Goal: Information Seeking & Learning: Check status

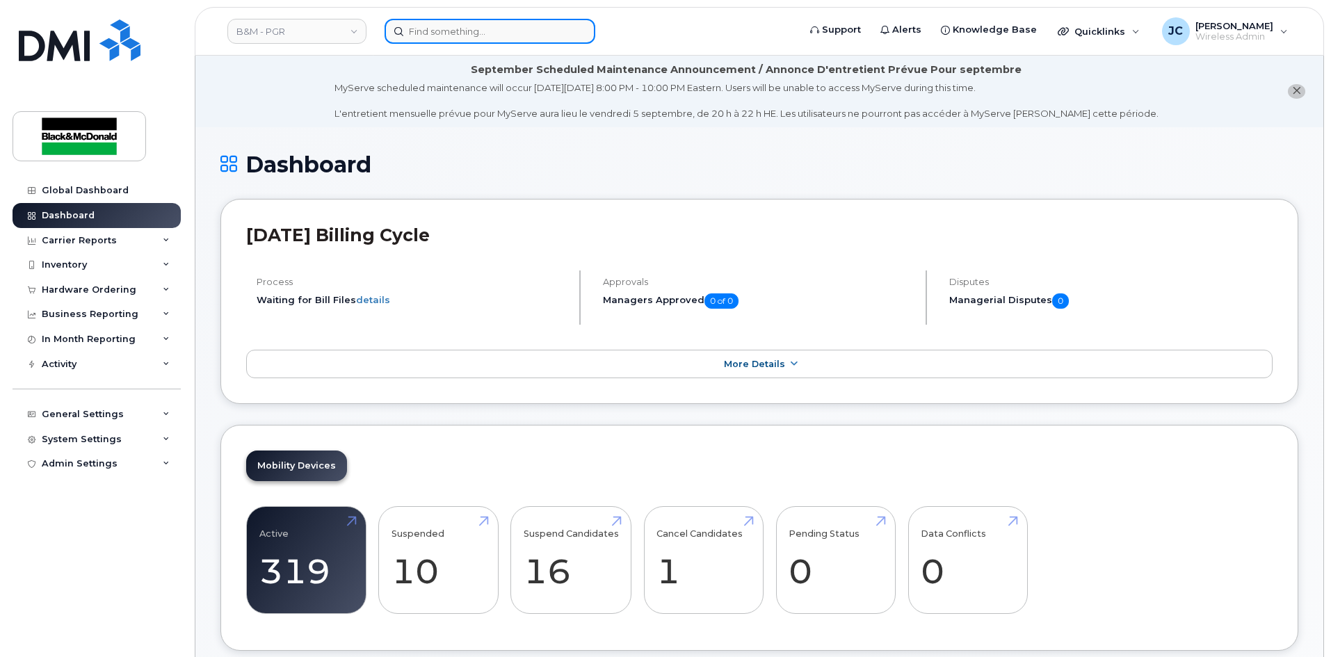
click at [461, 38] on input at bounding box center [490, 31] width 211 height 25
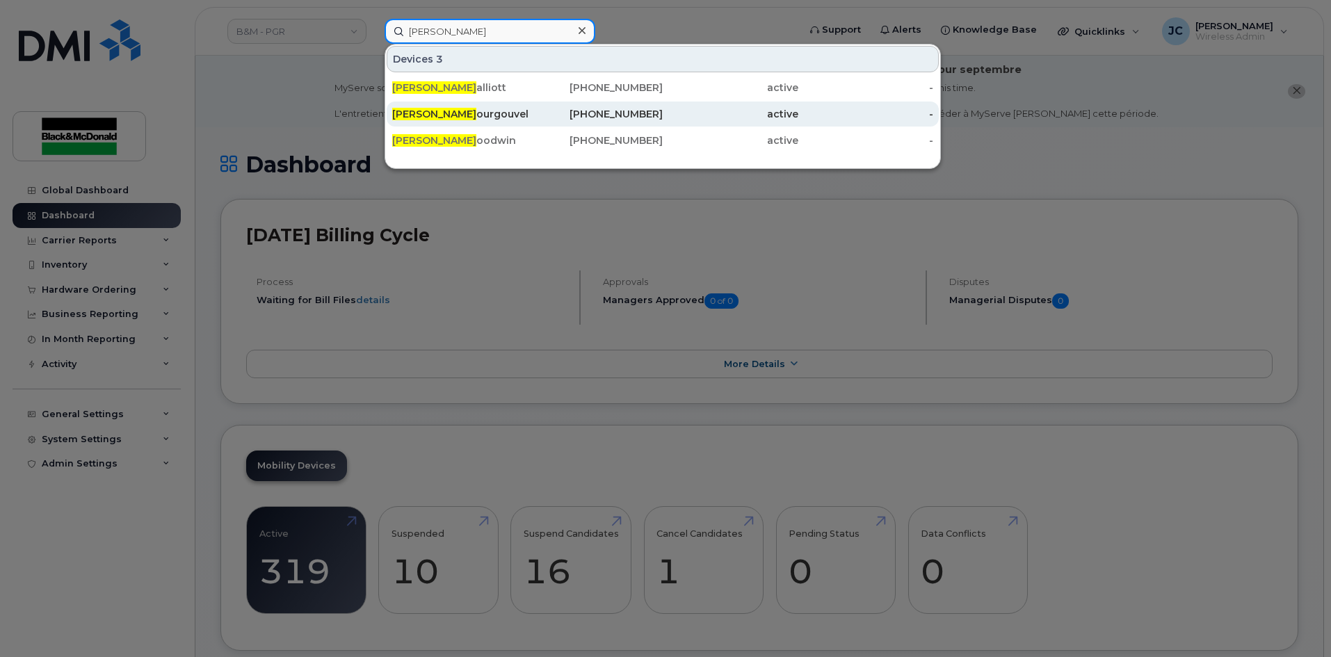
type input "John G"
click at [640, 120] on div "289-385-2894" at bounding box center [596, 114] width 136 height 14
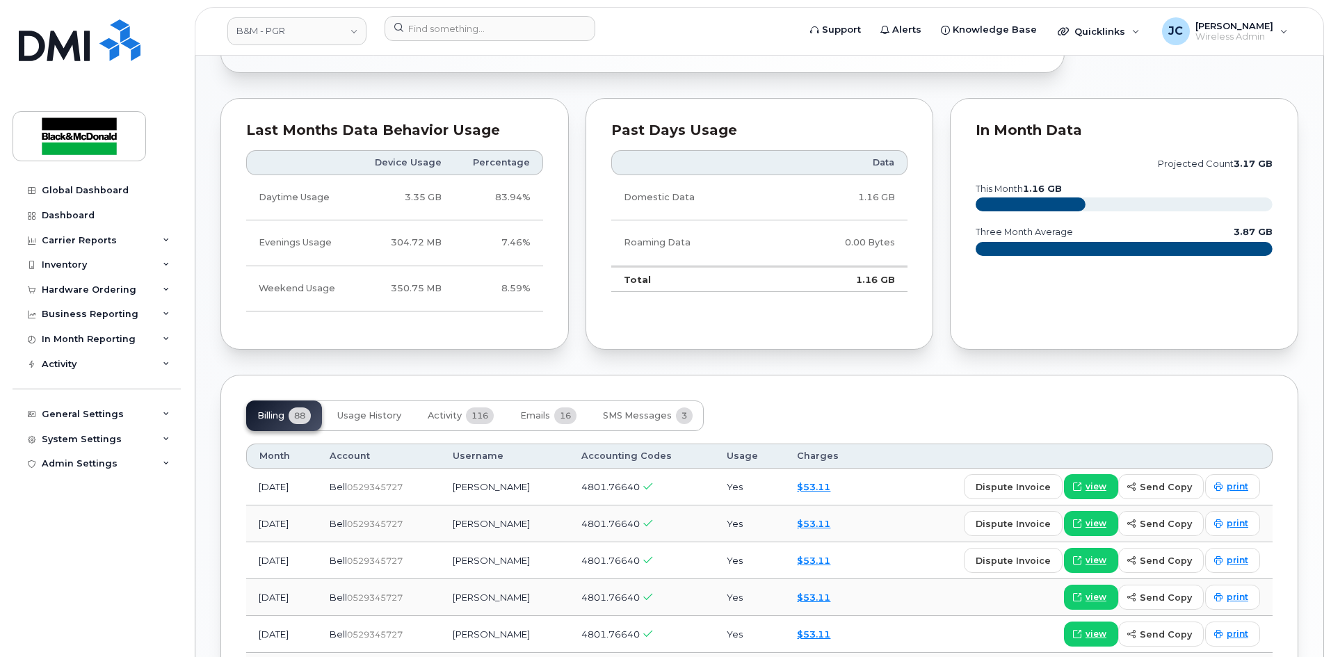
scroll to position [765, 0]
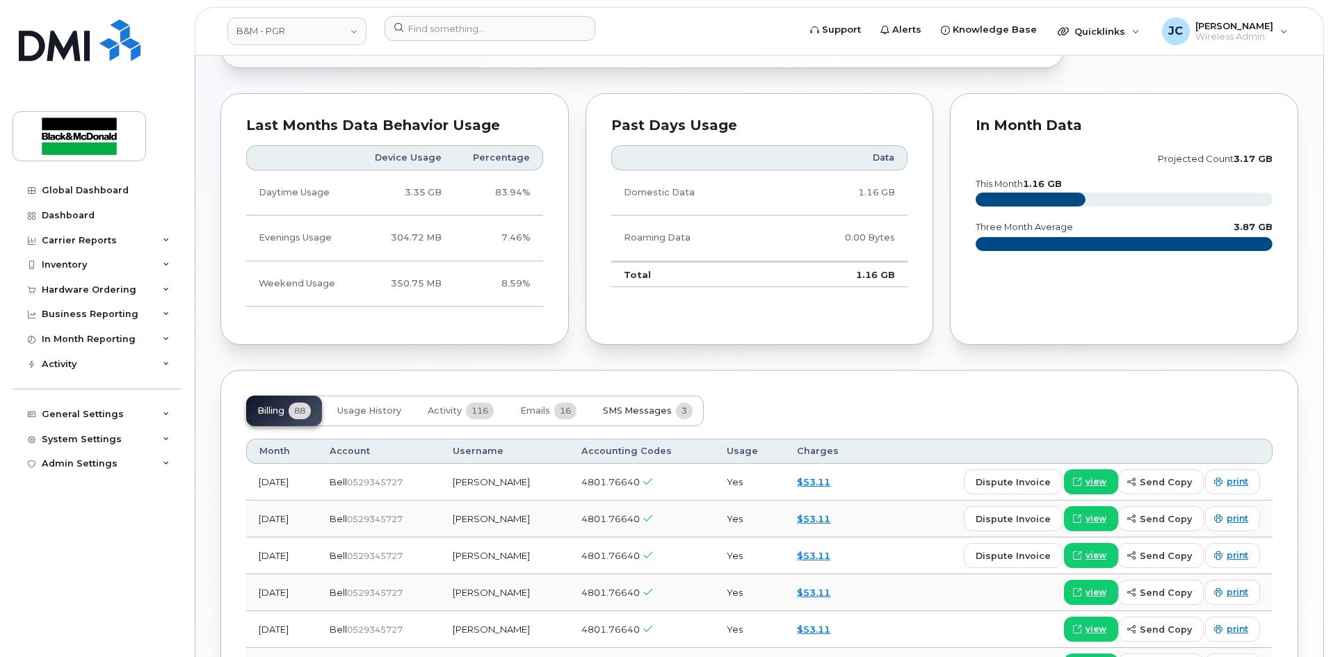
click at [639, 413] on span "SMS Messages" at bounding box center [637, 411] width 69 height 11
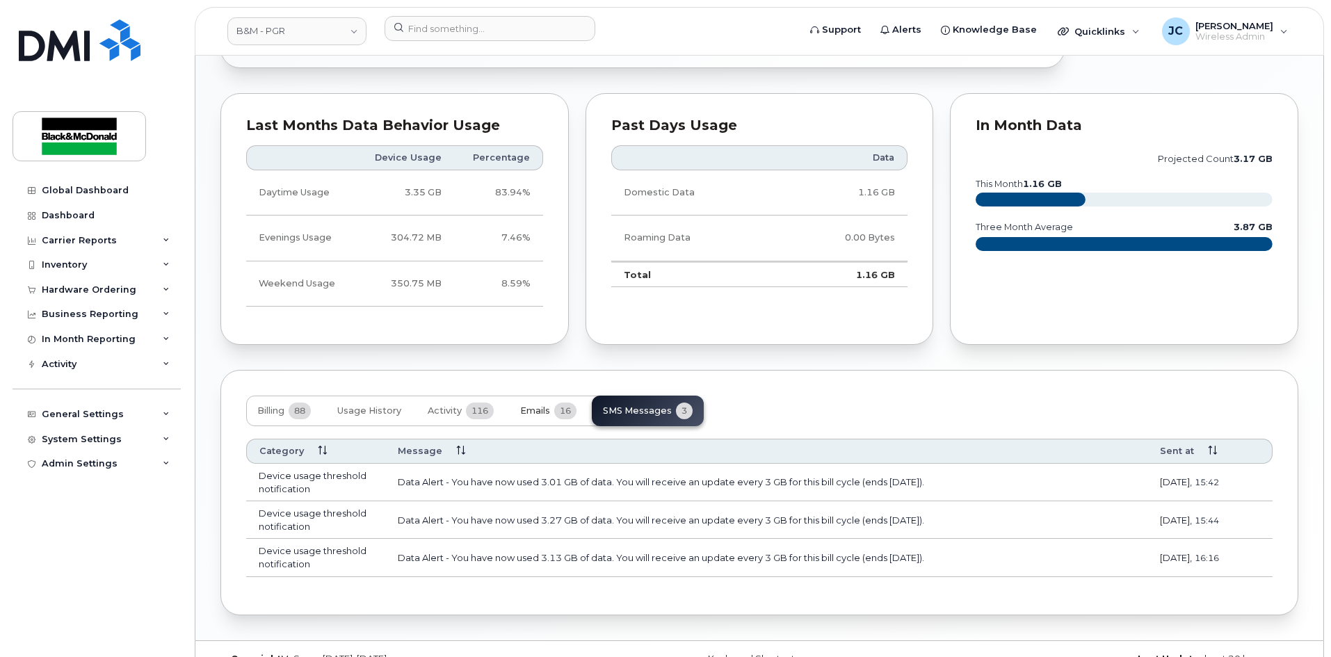
click at [535, 407] on span "Emails" at bounding box center [535, 411] width 30 height 11
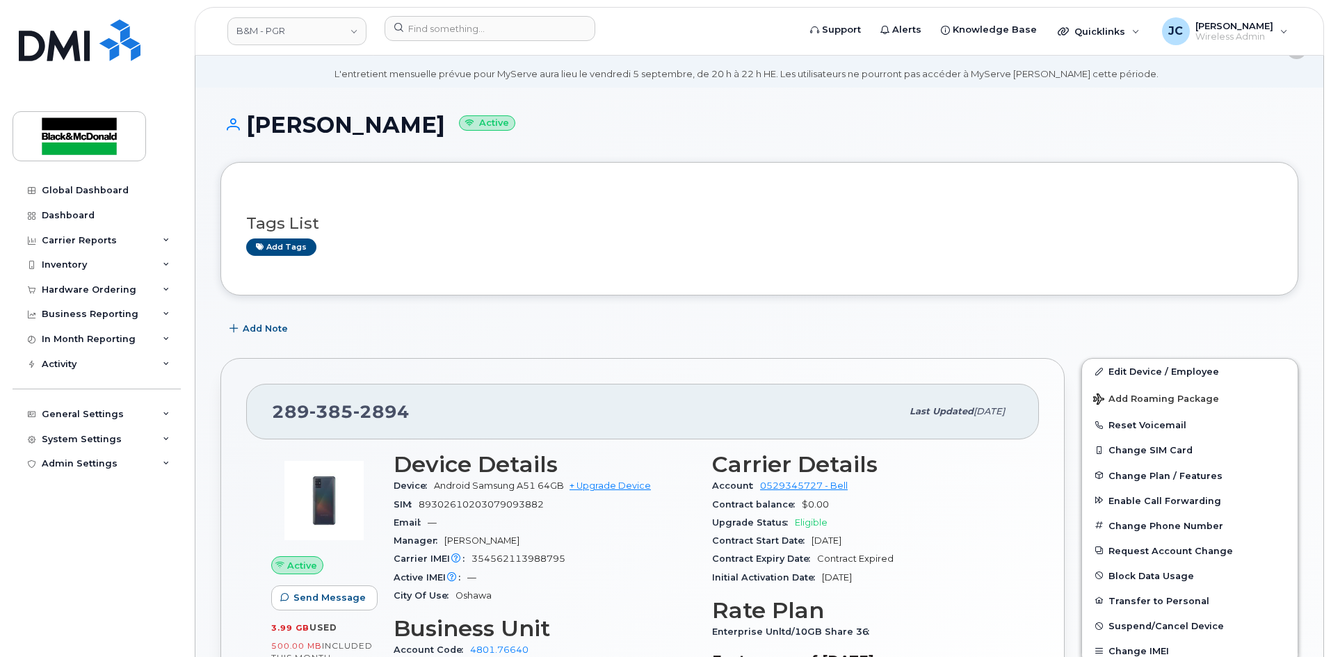
scroll to position [0, 0]
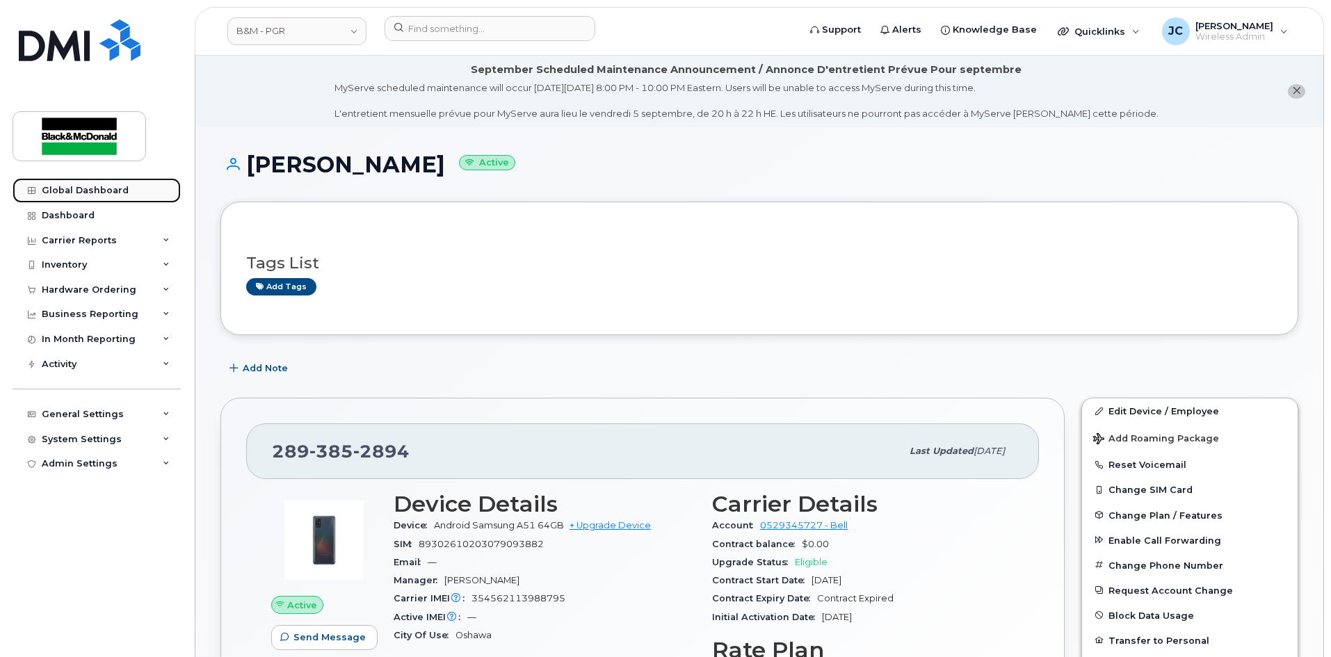
click at [88, 194] on div "Global Dashboard" at bounding box center [85, 190] width 87 height 11
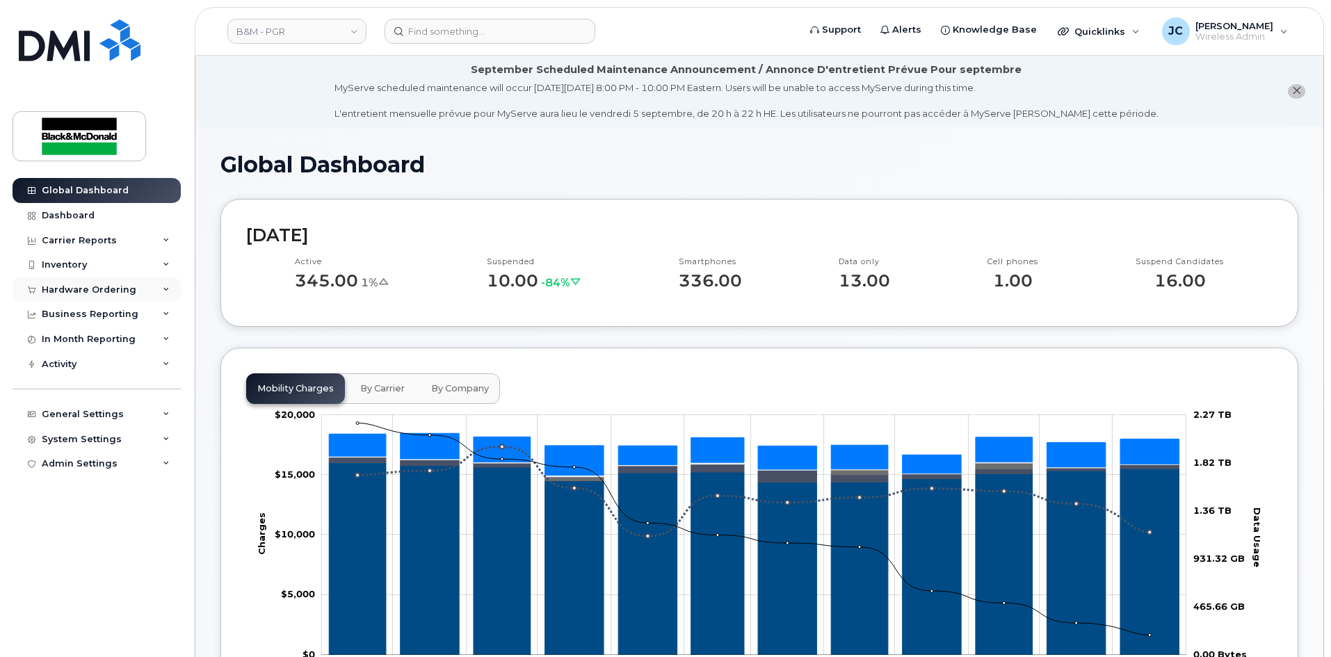
click at [92, 285] on div "Hardware Ordering" at bounding box center [89, 290] width 95 height 11
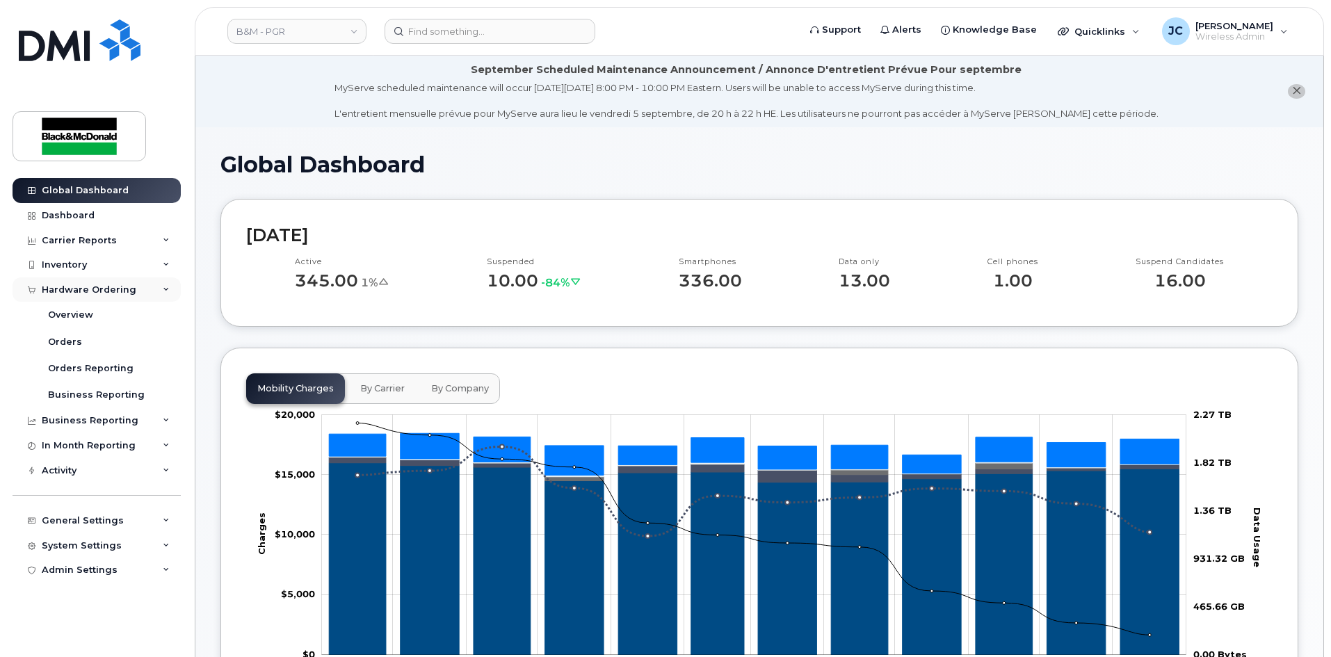
click at [113, 289] on div "Hardware Ordering" at bounding box center [89, 290] width 95 height 11
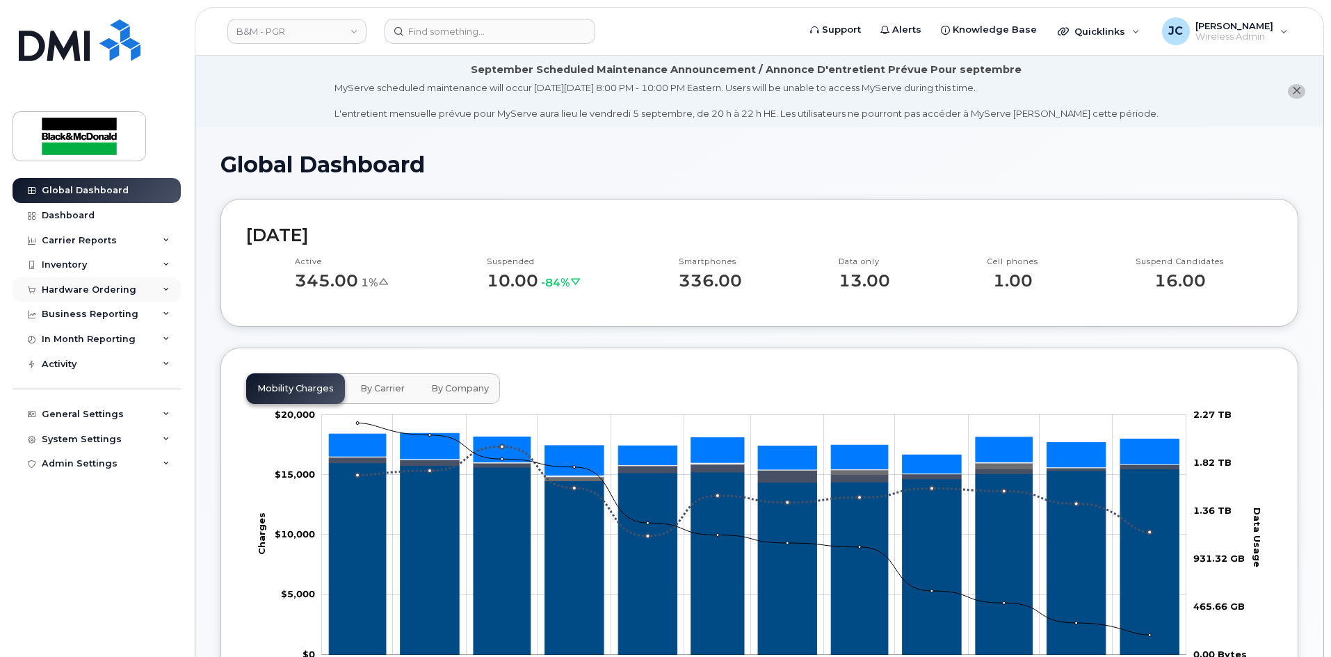
click at [113, 289] on div "Hardware Ordering" at bounding box center [89, 290] width 95 height 11
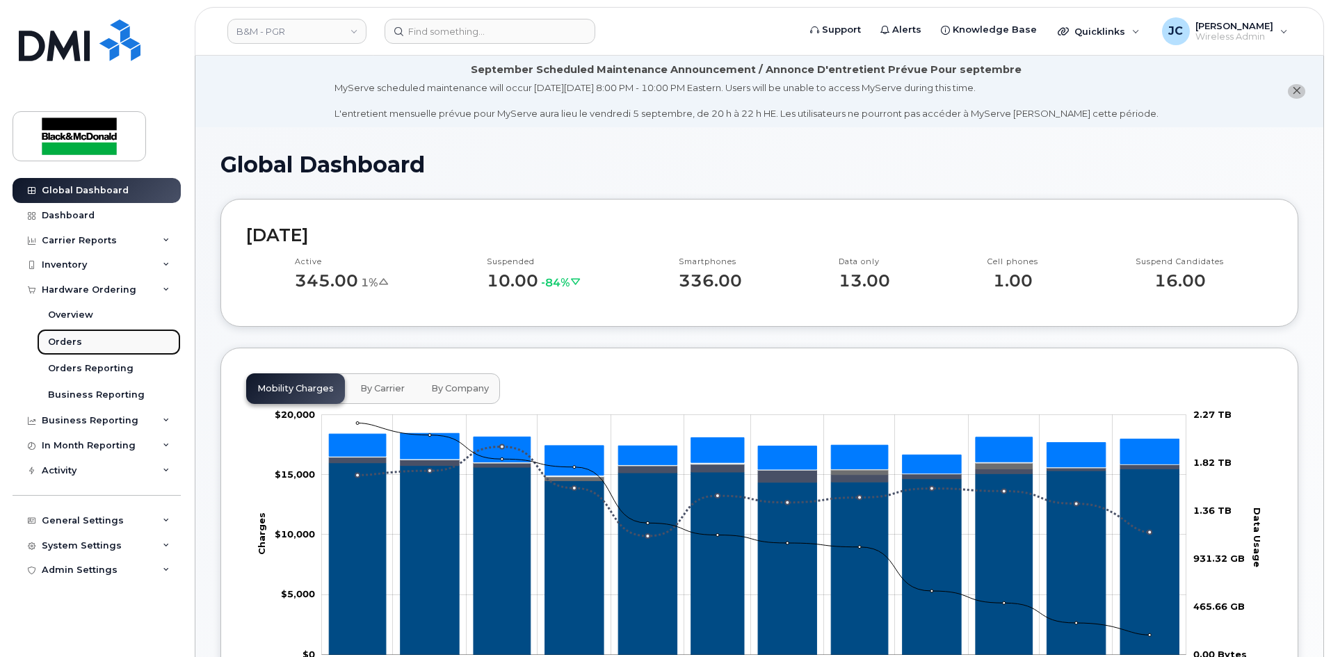
click at [88, 346] on link "Orders" at bounding box center [109, 342] width 144 height 26
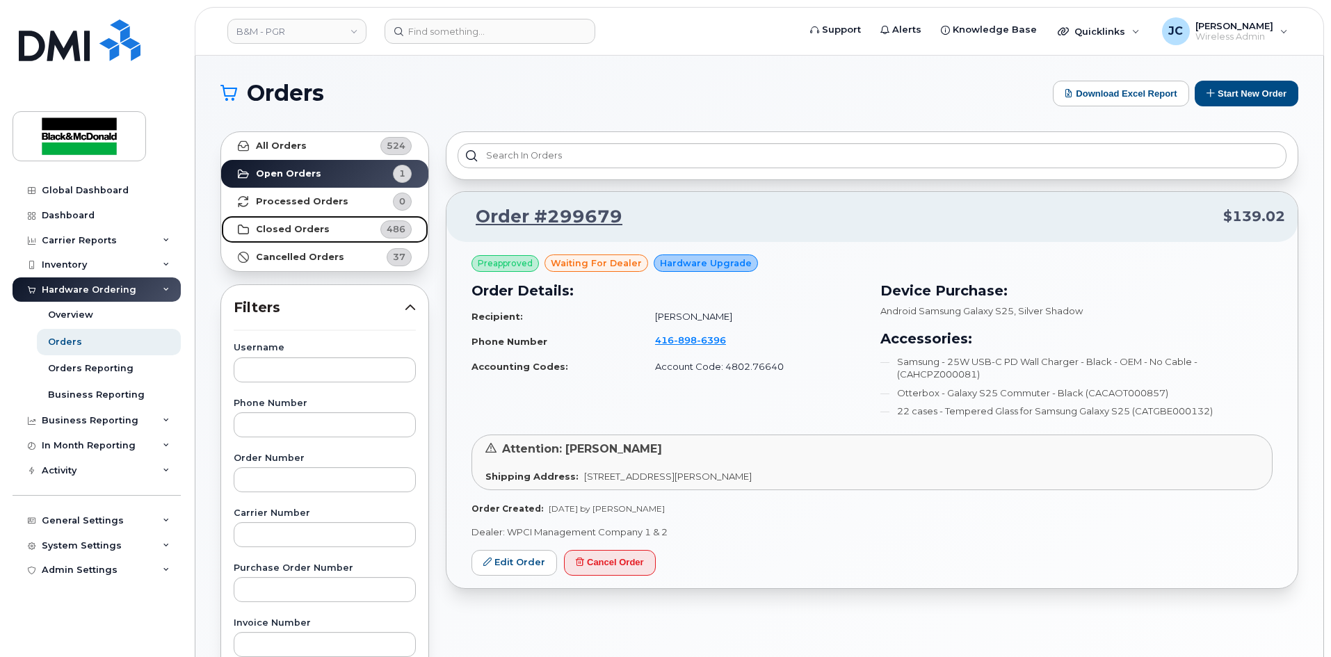
click at [320, 226] on strong "Closed Orders" at bounding box center [293, 229] width 74 height 11
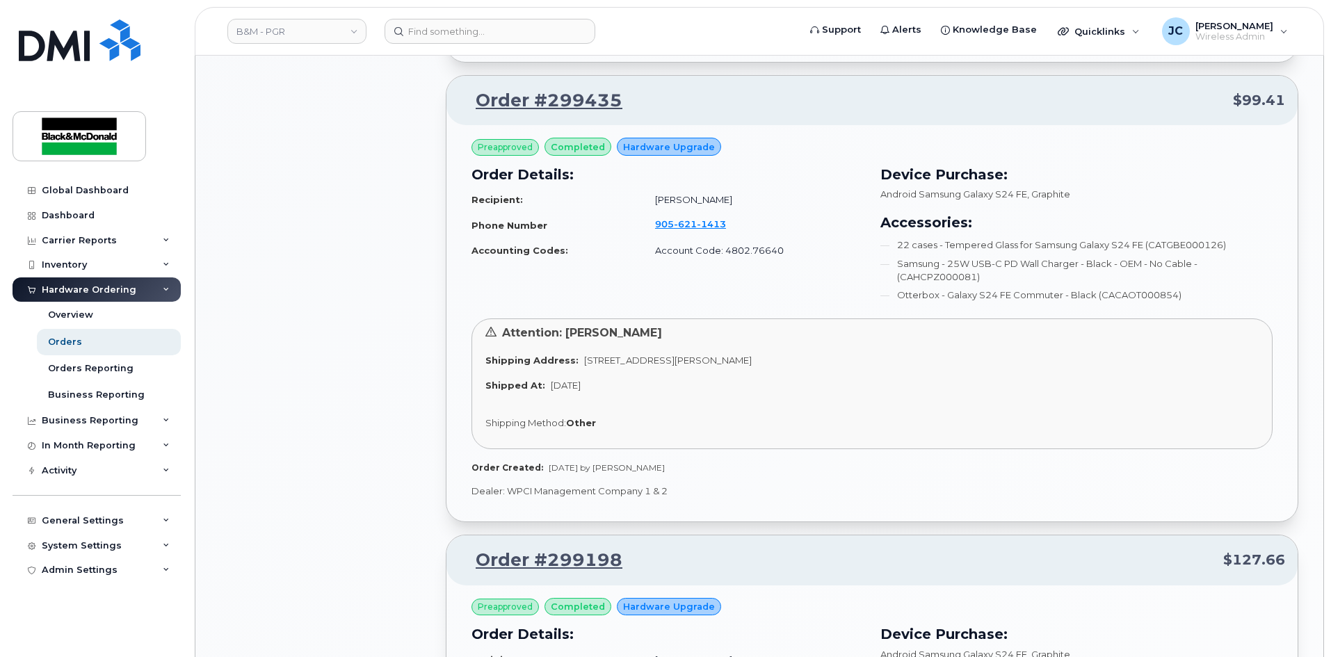
scroll to position [1530, 0]
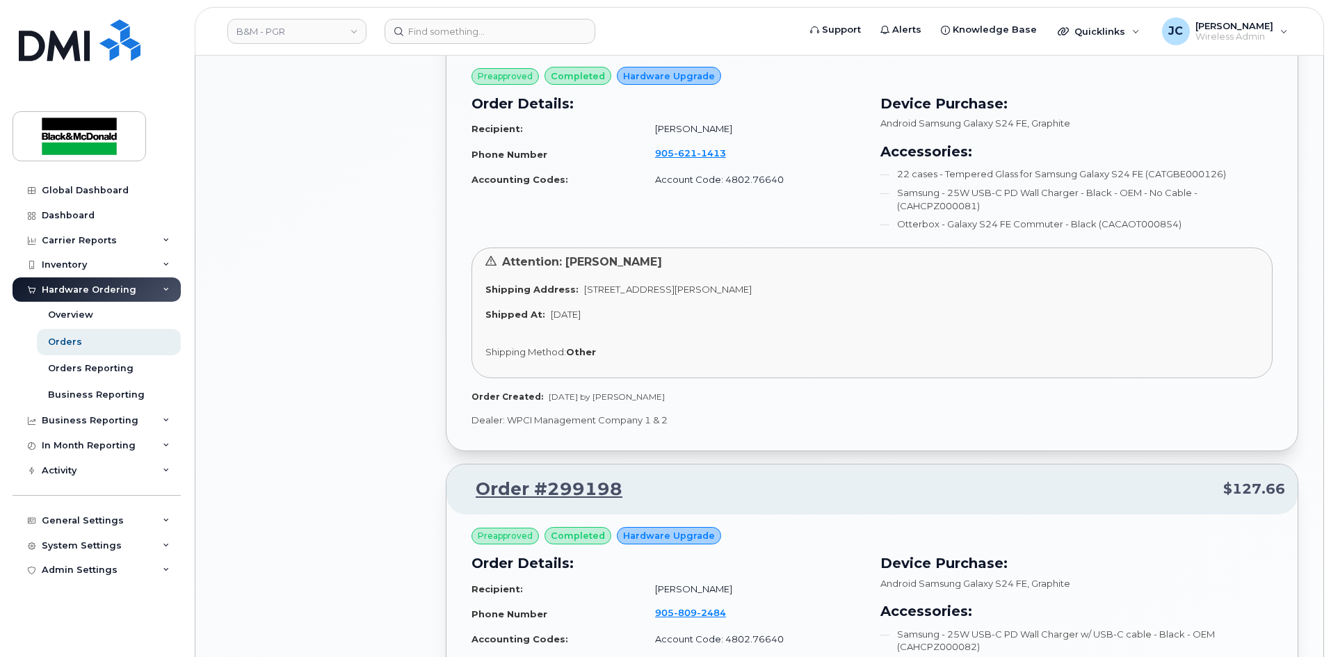
click at [997, 387] on div "Preapproved completed Hardware Upgrade Order Details: Recipient: John Kalogirou…" at bounding box center [872, 235] width 801 height 336
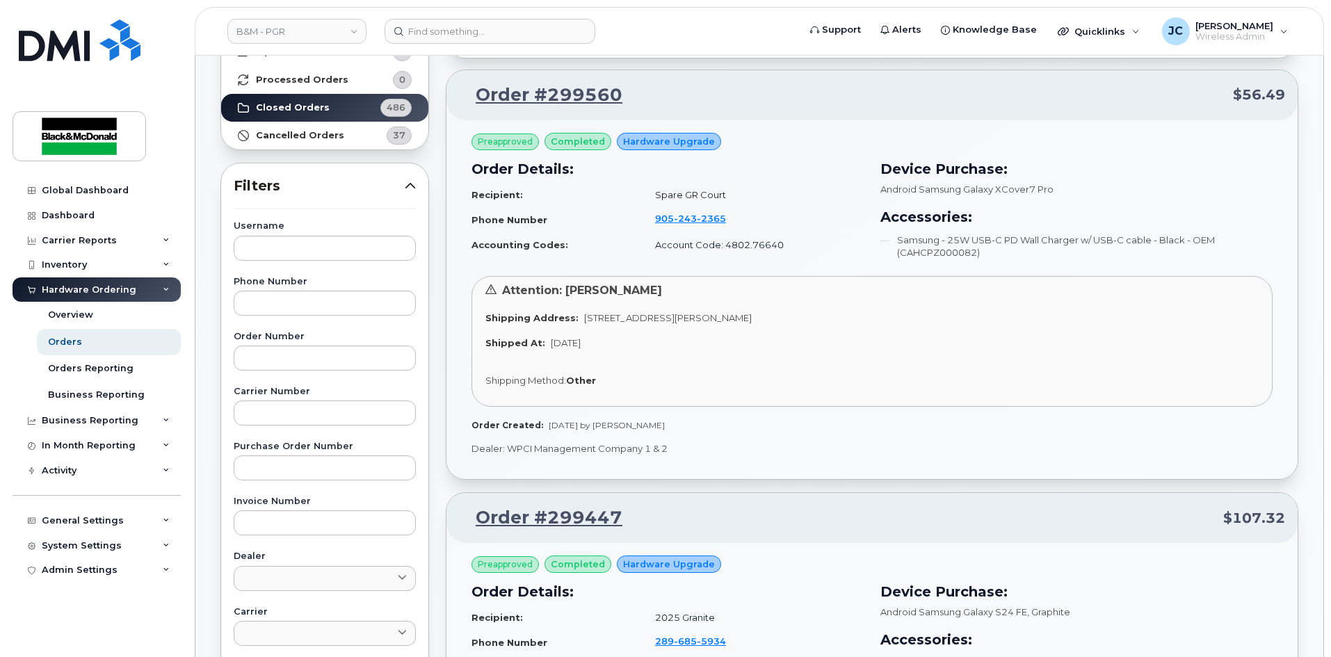
scroll to position [0, 0]
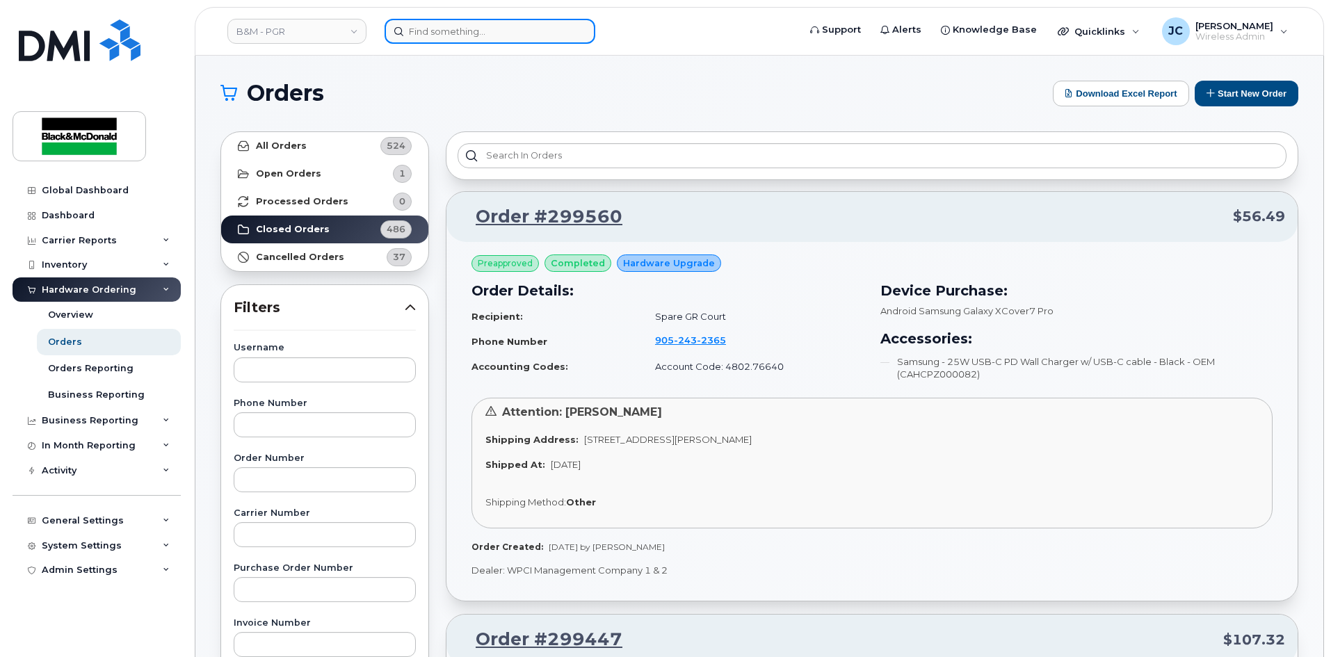
click at [451, 42] on input at bounding box center [490, 31] width 211 height 25
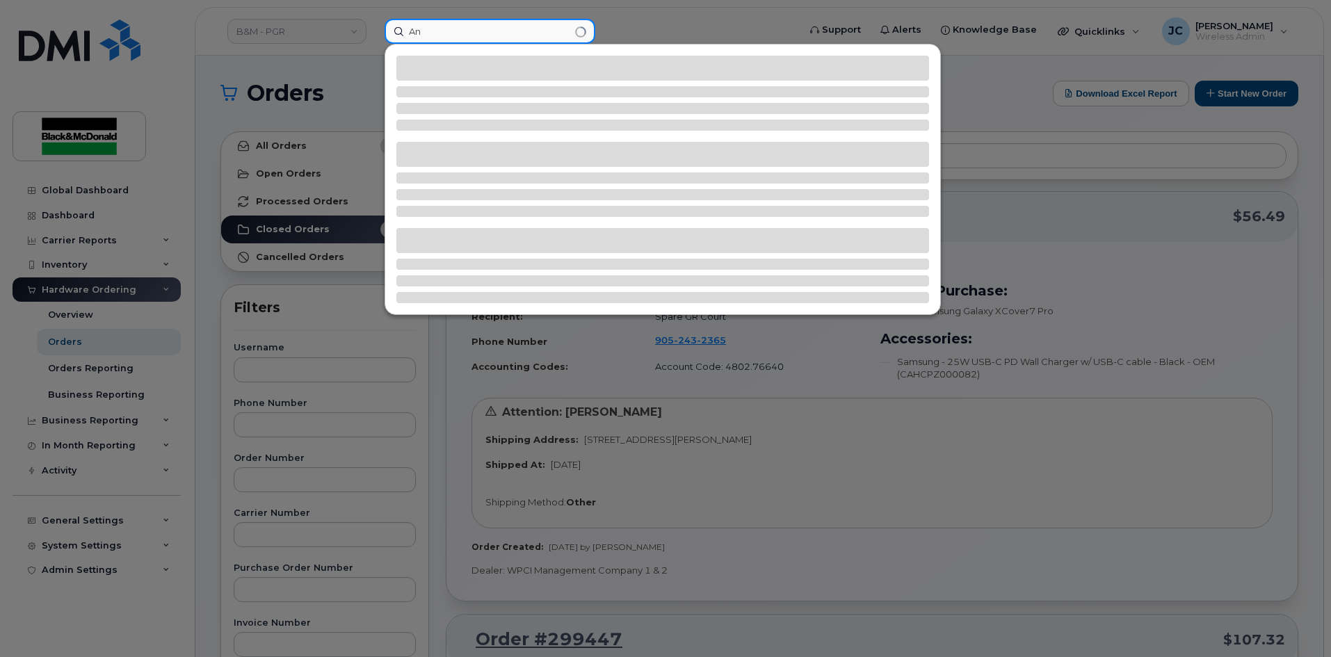
type input "A"
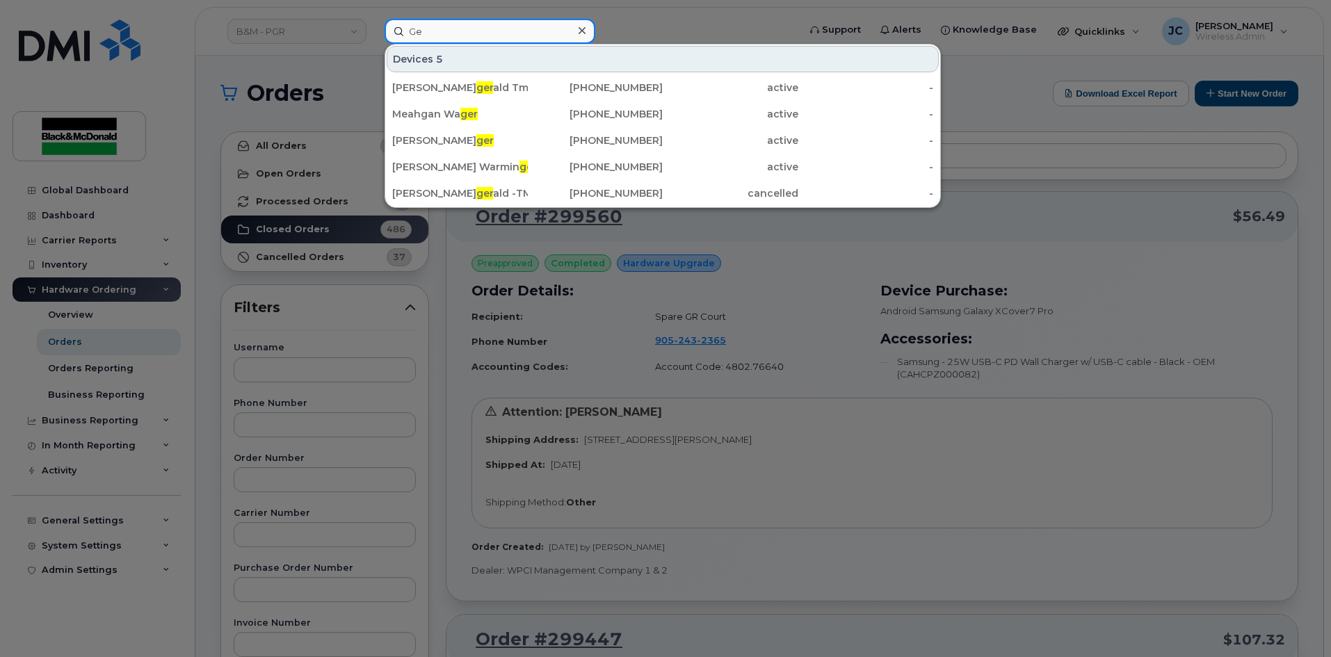
type input "G"
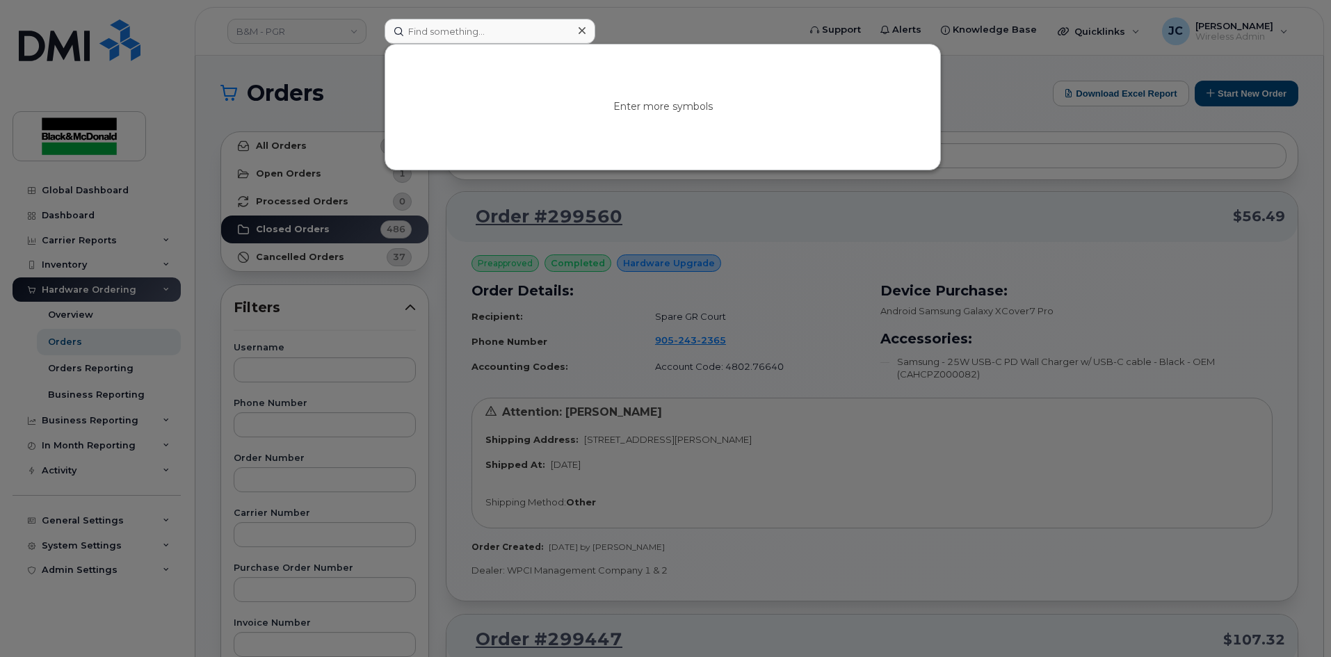
click at [362, 363] on div at bounding box center [665, 328] width 1331 height 657
